Goal: Check status

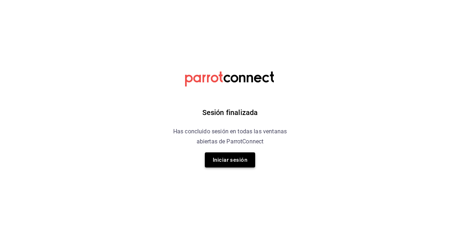
click at [239, 158] on button "Iniciar sesión" at bounding box center [230, 159] width 50 height 15
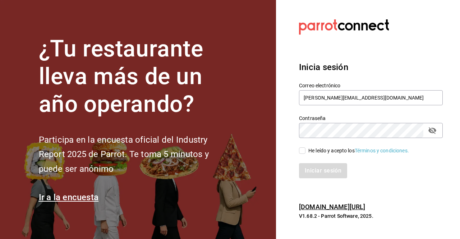
click at [302, 151] on input "He leído y acepto los Términos y condiciones." at bounding box center [302, 150] width 6 height 6
checkbox input "true"
click at [319, 169] on button "Iniciar sesión" at bounding box center [323, 170] width 49 height 15
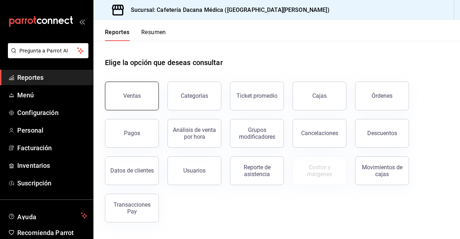
click at [137, 90] on button "Ventas" at bounding box center [132, 96] width 54 height 29
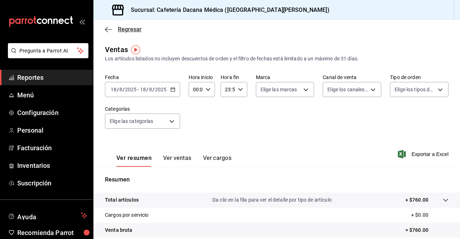
click at [111, 30] on icon "button" at bounding box center [108, 29] width 7 height 6
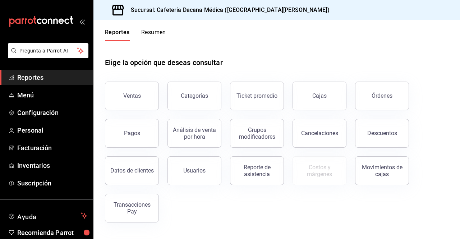
click at [147, 32] on button "Resumen" at bounding box center [153, 35] width 25 height 12
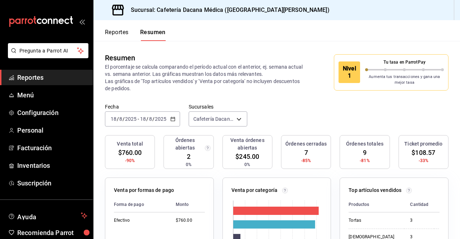
click at [175, 119] on div "[DATE] [DATE] - [DATE] [DATE]" at bounding box center [142, 118] width 75 height 15
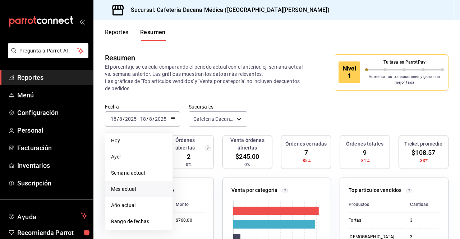
click at [134, 191] on span "Mes actual" at bounding box center [139, 190] width 56 height 8
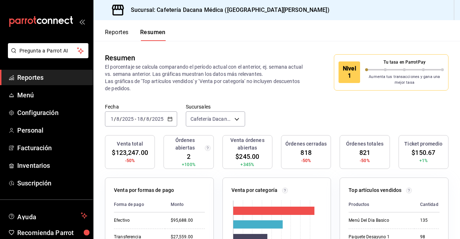
click at [262, 124] on div "Fecha [DATE] [DATE] - [DATE] [DATE] Sucursales Cafetería Dacana Médica ([GEOGRA…" at bounding box center [276, 120] width 367 height 32
click at [172, 120] on div "[DATE] [DATE] - [DATE] [DATE]" at bounding box center [141, 118] width 72 height 15
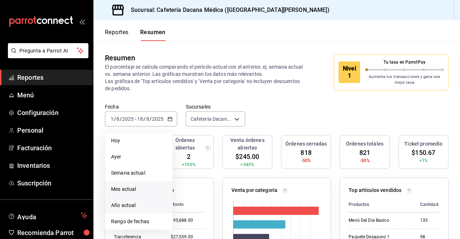
click at [149, 204] on span "Año actual" at bounding box center [139, 206] width 56 height 8
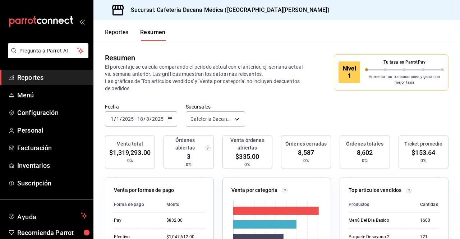
click at [170, 118] on icon "button" at bounding box center [170, 118] width 5 height 5
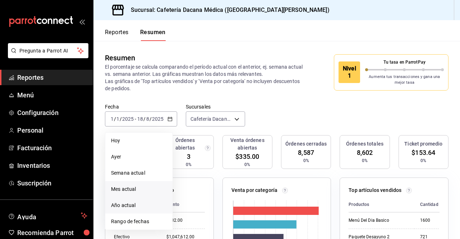
click at [136, 184] on li "Mes actual" at bounding box center [138, 189] width 67 height 16
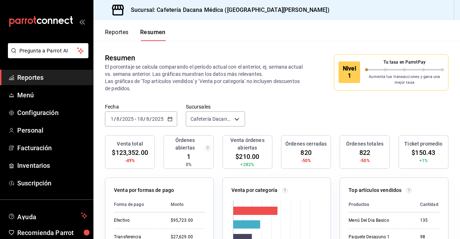
click at [272, 111] on div "Fecha [DATE] [DATE] - [DATE] [DATE] Sucursales Cafetería Dacana Médica ([GEOGRA…" at bounding box center [276, 120] width 367 height 32
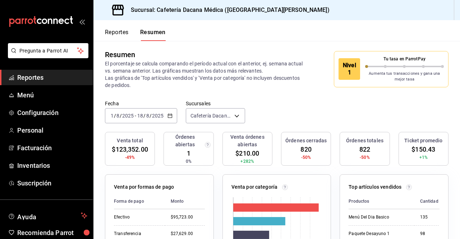
scroll to position [2, 0]
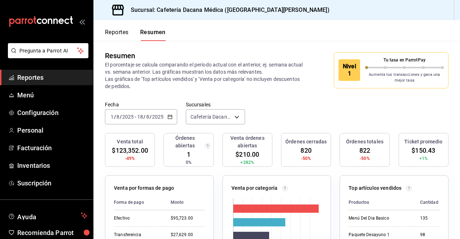
click at [127, 36] on button "Reportes" at bounding box center [117, 35] width 24 height 12
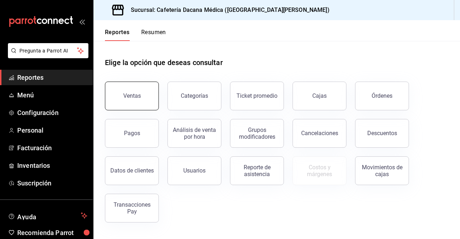
click at [131, 92] on button "Ventas" at bounding box center [132, 96] width 54 height 29
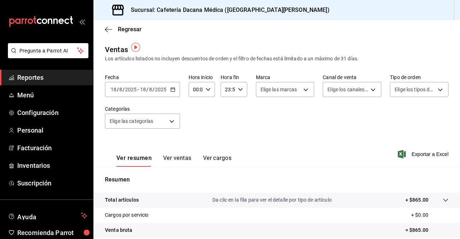
scroll to position [0, 0]
click at [171, 90] on \(Stroke\) "button" at bounding box center [173, 89] width 4 height 4
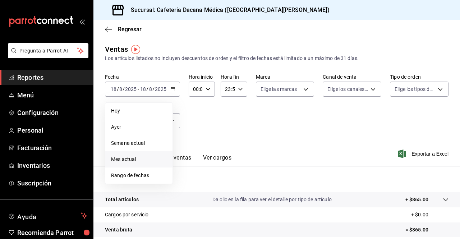
click at [138, 161] on span "Mes actual" at bounding box center [139, 160] width 56 height 8
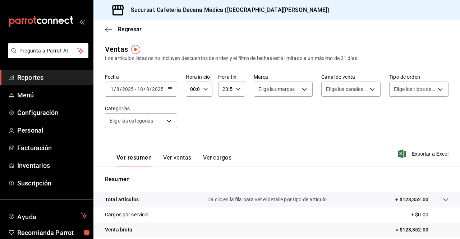
click at [244, 120] on div "Fecha [DATE] [DATE] - [DATE] [DATE] Hora inicio 00:00 Hora inicio Hora fin 23:5…" at bounding box center [277, 105] width 344 height 63
